Goal: Find specific page/section: Locate a particular part of the current website

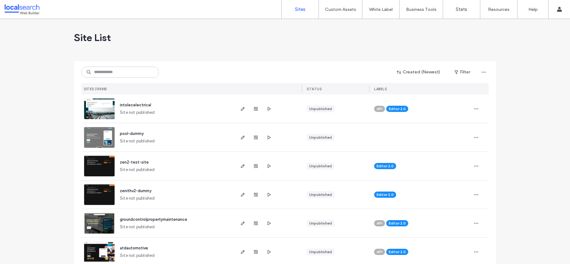
click at [119, 79] on div "Created (Newest) Filter SITES (13588) STATUS LABELS" at bounding box center [285, 77] width 408 height 33
click at [116, 75] on input at bounding box center [120, 71] width 78 height 11
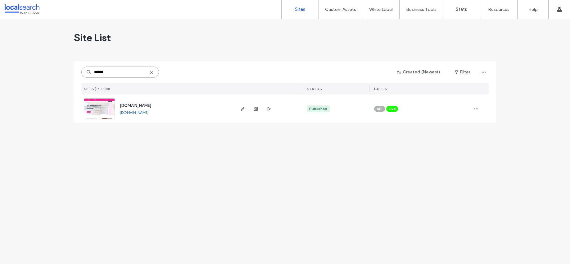
type input "******"
click at [151, 105] on span "www.ladylocksmith.com.au" at bounding box center [135, 105] width 31 height 5
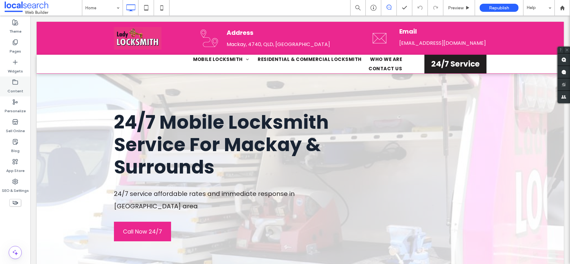
click at [21, 89] on label "Content" at bounding box center [15, 89] width 16 height 9
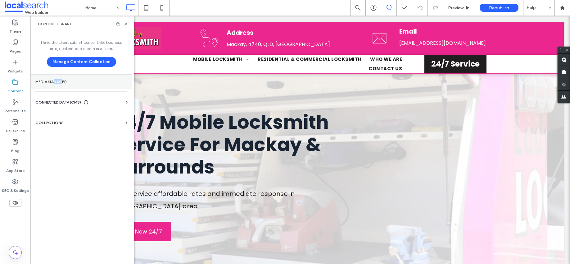
drag, startPoint x: 59, startPoint y: 80, endPoint x: 64, endPoint y: 80, distance: 4.7
click at [64, 80] on label "Media Manager" at bounding box center [81, 82] width 92 height 4
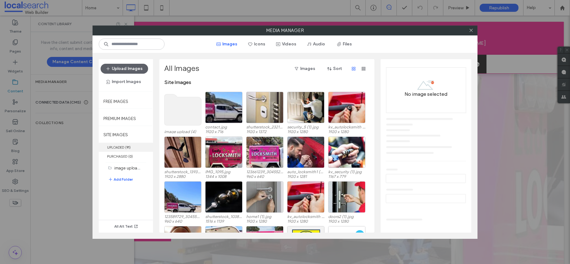
click at [124, 150] on label "UPLOADED ( 91 )" at bounding box center [126, 147] width 54 height 9
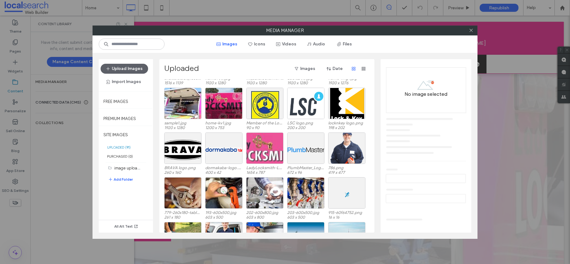
scroll to position [170, 0]
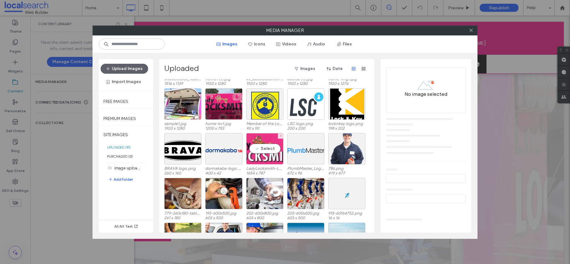
click at [257, 167] on label "LadyLocksmith-Logo_v1.jpg" at bounding box center [264, 168] width 37 height 5
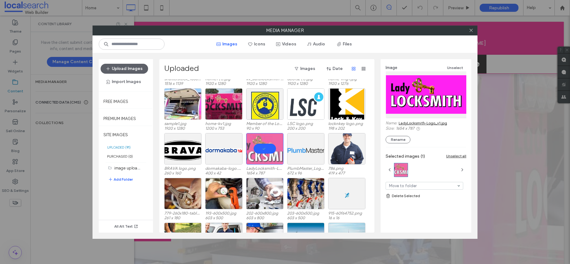
click at [412, 124] on link "LadyLocksmith-Logo_v1.jpg" at bounding box center [423, 123] width 48 height 5
